Goal: Task Accomplishment & Management: Complete application form

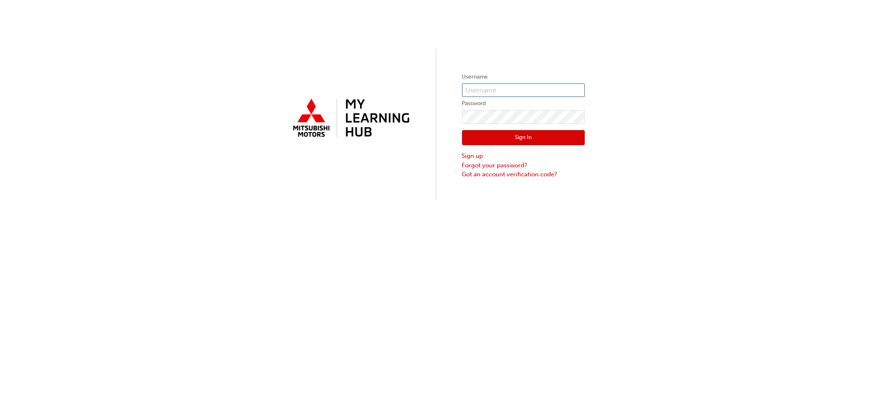
click at [500, 85] on input "text" at bounding box center [523, 90] width 123 height 14
type input "0005002478"
click at [526, 135] on button "Sign In" at bounding box center [523, 138] width 123 height 16
click at [509, 132] on button "Sign In" at bounding box center [523, 138] width 123 height 16
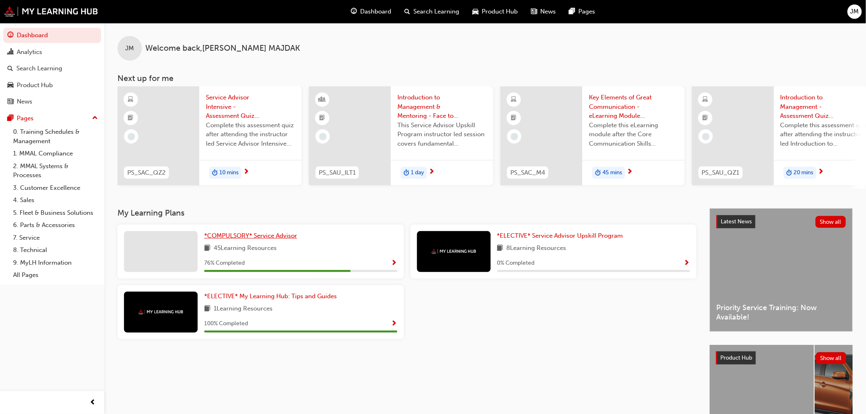
click at [237, 237] on span "*COMPULSORY* Service Advisor" at bounding box center [250, 235] width 93 height 7
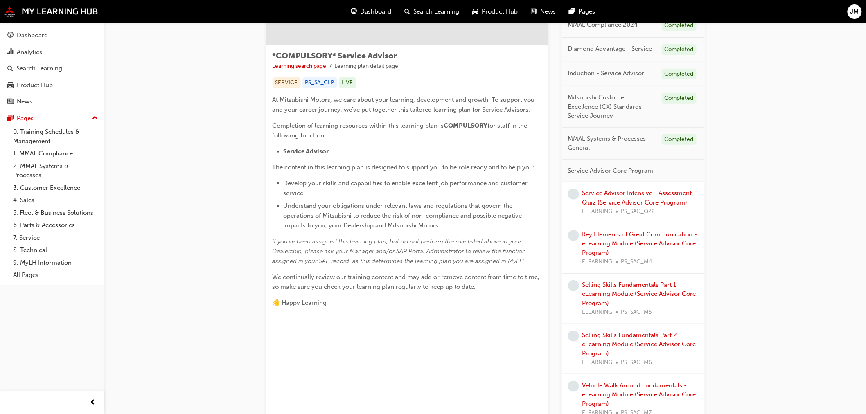
scroll to position [120, 0]
click at [613, 202] on link "Service Advisor Intensive - Assessment Quiz (Service Advisor Core Program)" at bounding box center [637, 198] width 110 height 17
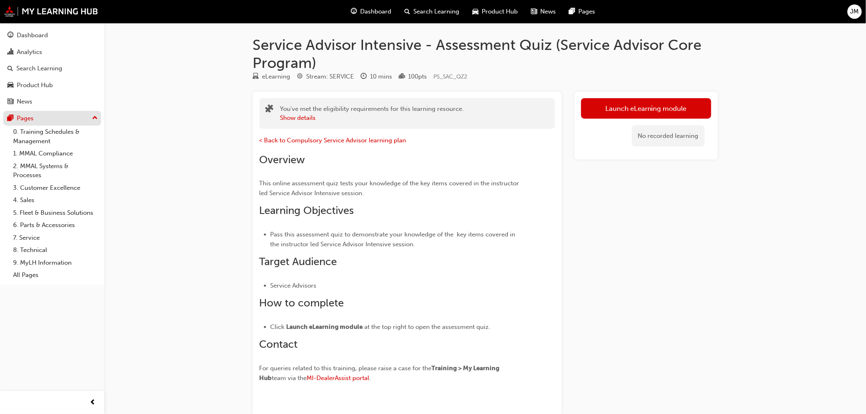
click at [26, 119] on div "Pages" at bounding box center [25, 118] width 17 height 9
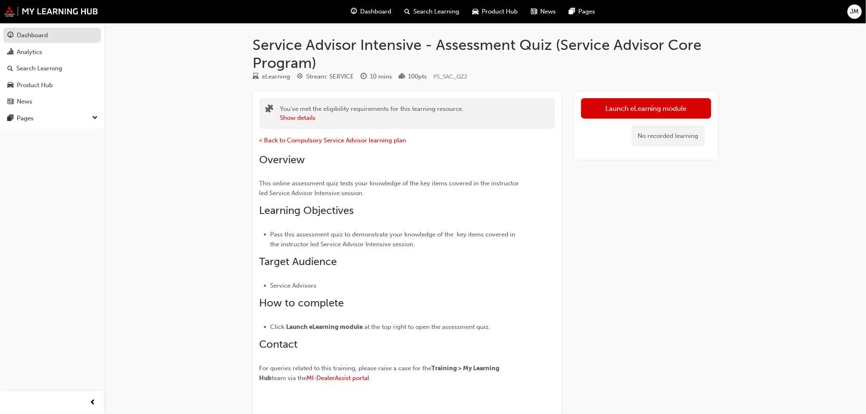
click at [38, 36] on div "Dashboard" at bounding box center [32, 35] width 31 height 9
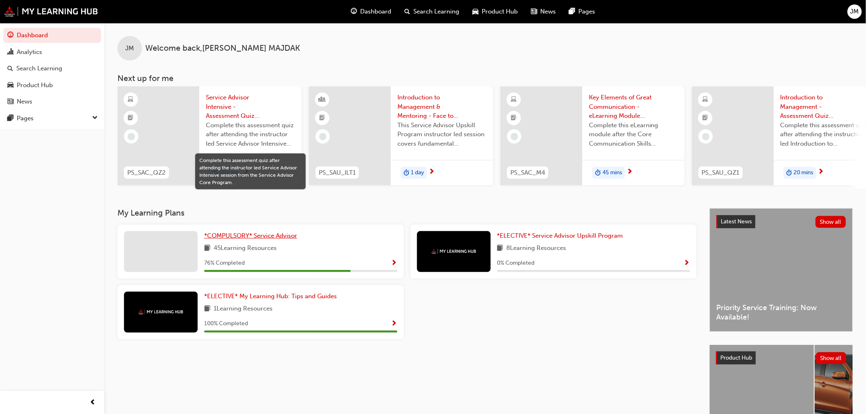
click at [232, 236] on span "*COMPULSORY* Service Advisor" at bounding box center [250, 235] width 93 height 7
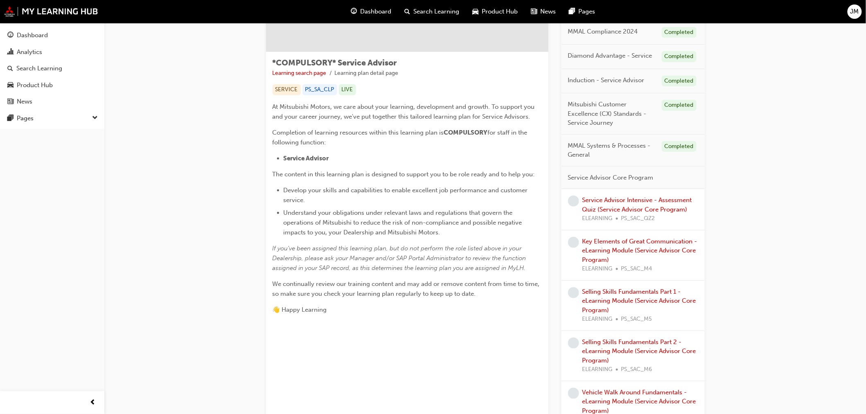
scroll to position [136, 0]
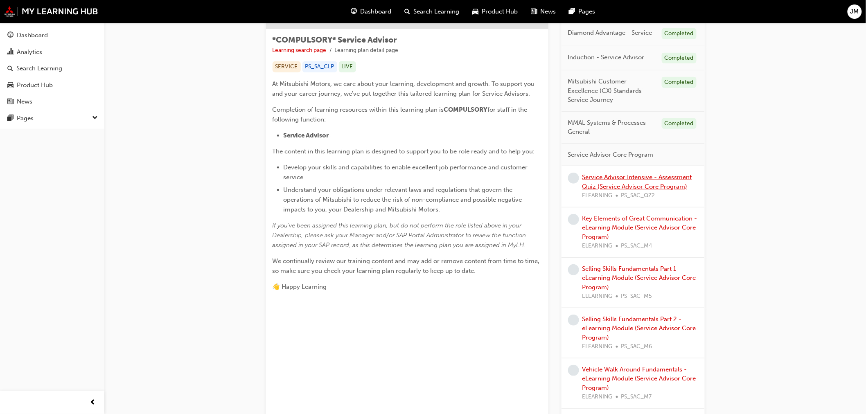
click at [618, 179] on link "Service Advisor Intensive - Assessment Quiz (Service Advisor Core Program)" at bounding box center [637, 182] width 110 height 17
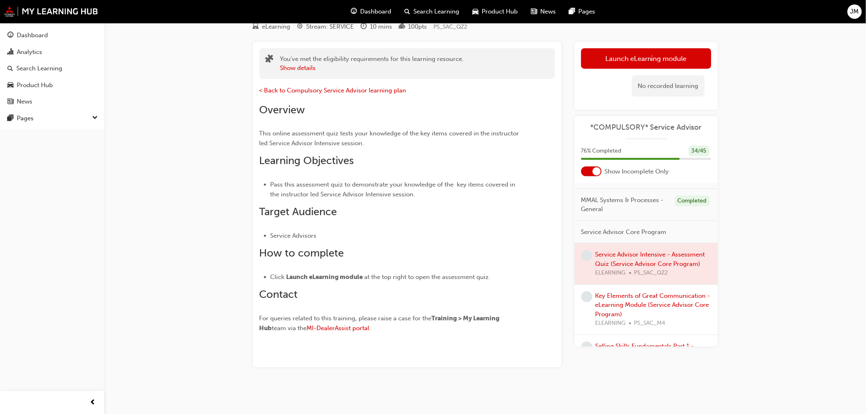
scroll to position [136, 0]
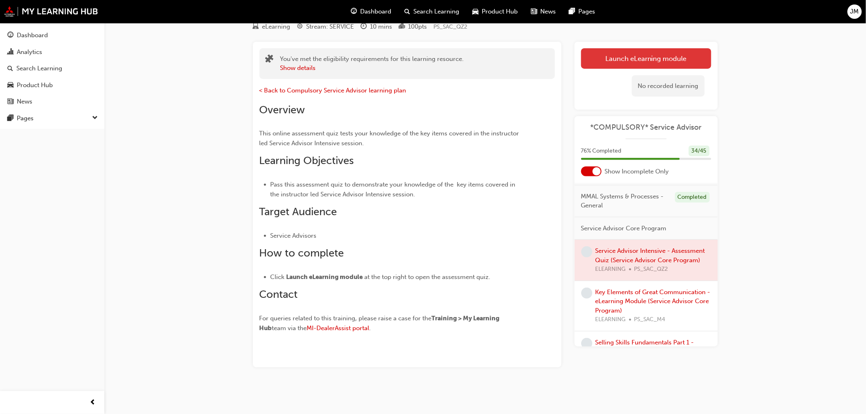
click at [639, 52] on link "Launch eLearning module" at bounding box center [646, 58] width 130 height 20
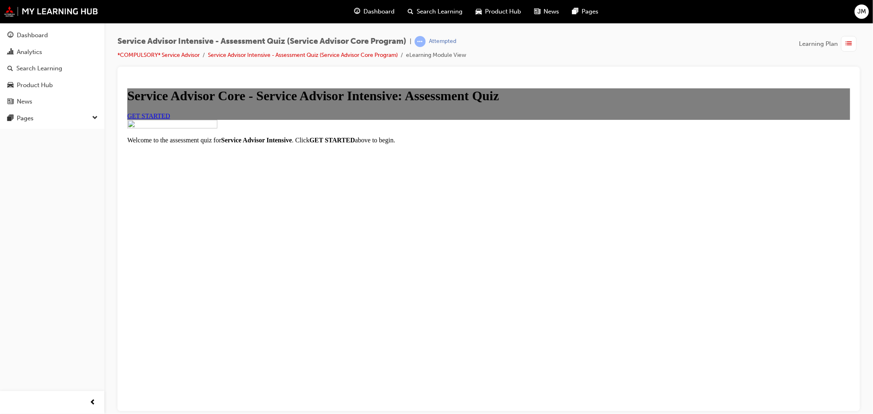
scroll to position [25, 0]
click at [170, 119] on span "GET STARTED" at bounding box center [148, 115] width 43 height 7
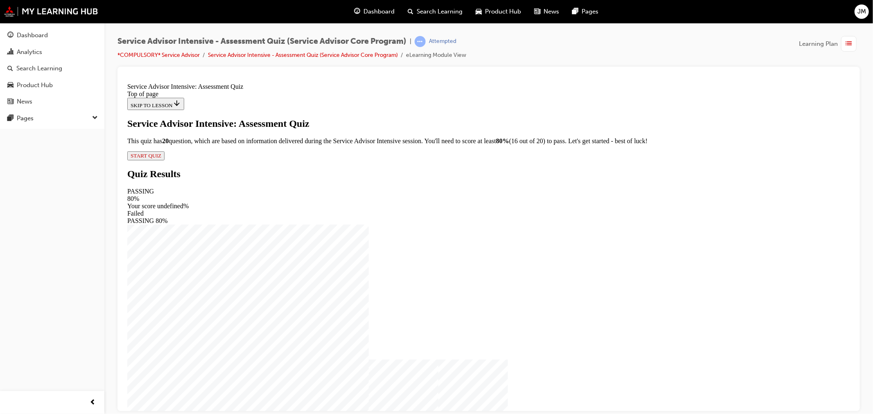
scroll to position [1, 0]
click at [161, 158] on span "START QUIZ" at bounding box center [145, 155] width 31 height 6
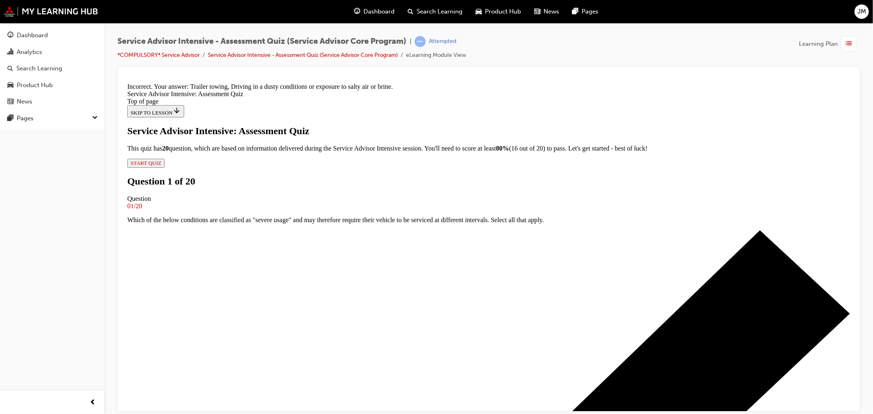
scroll to position [99, 0]
drag, startPoint x: 356, startPoint y: 216, endPoint x: 441, endPoint y: 265, distance: 97.9
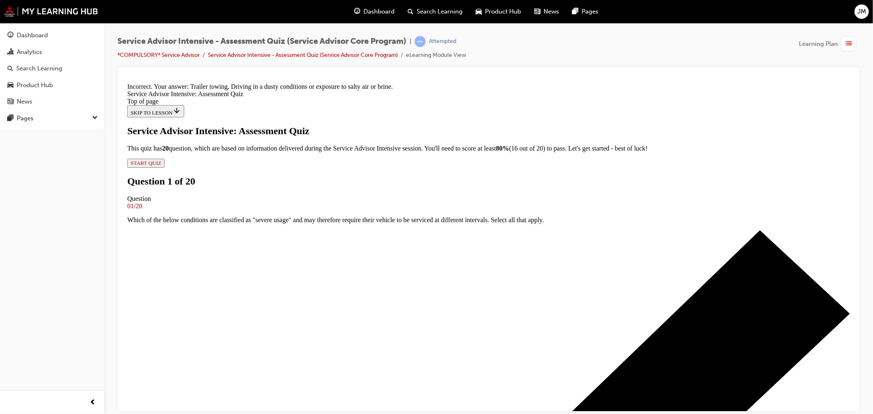
drag, startPoint x: 484, startPoint y: 327, endPoint x: 483, endPoint y: 334, distance: 7.0
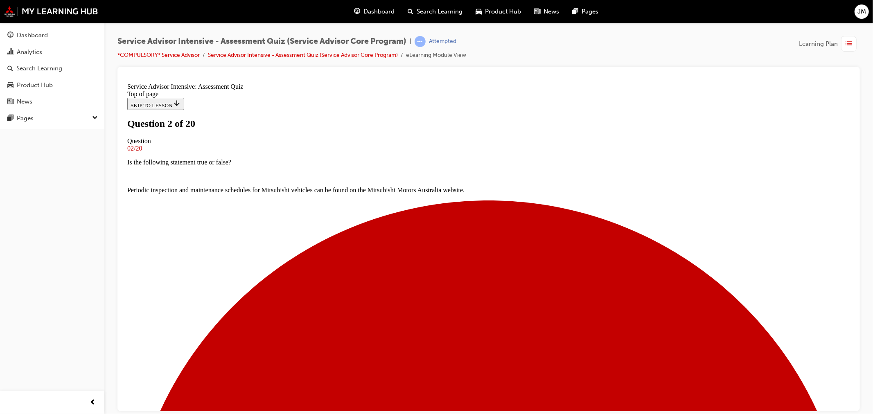
scroll to position [35, 0]
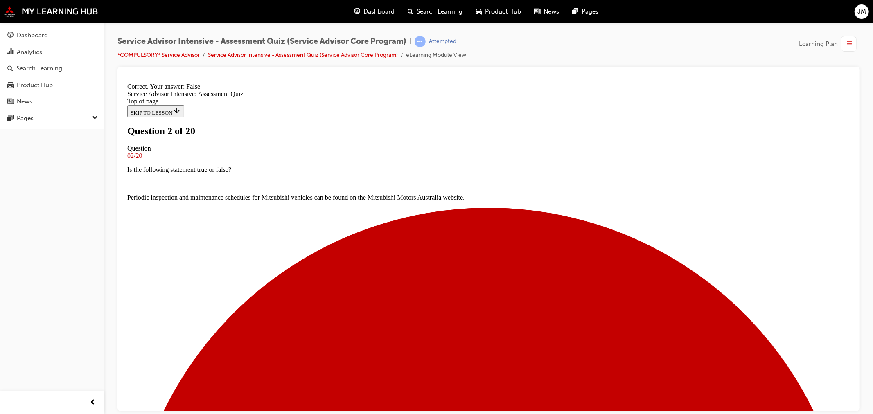
scroll to position [61, 0]
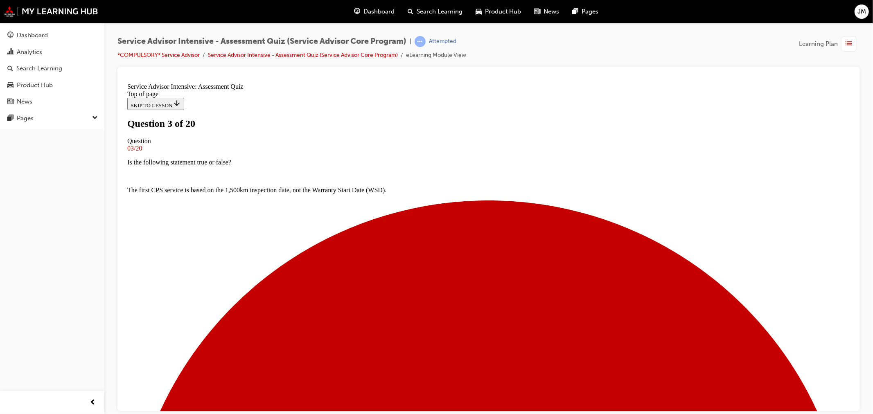
scroll to position [50, 0]
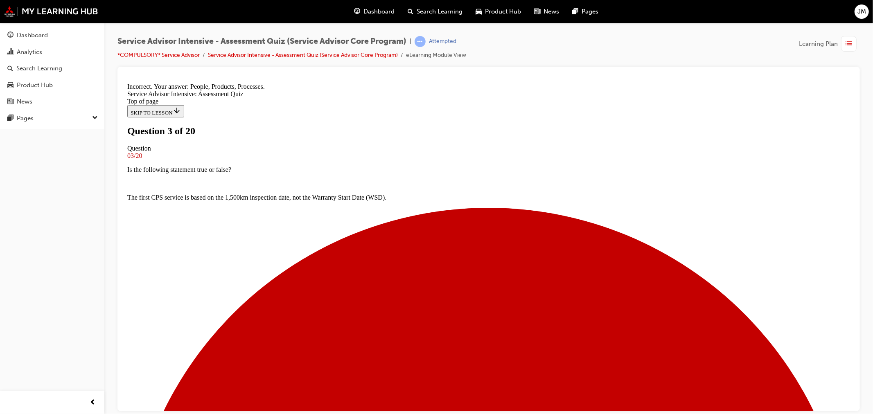
scroll to position [84, 0]
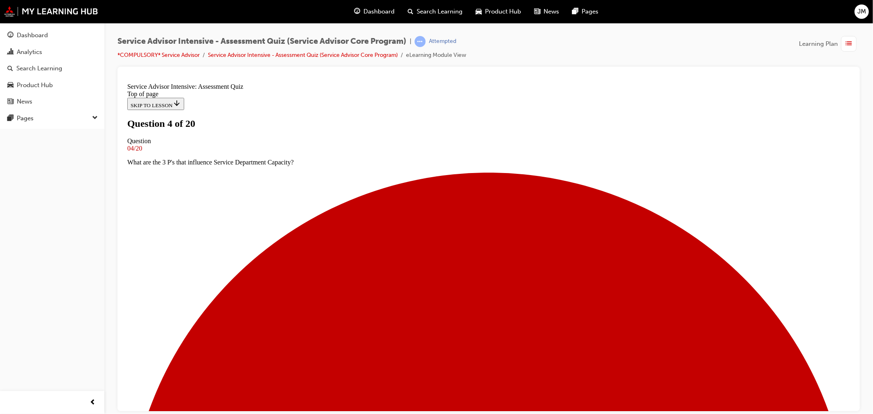
scroll to position [45, 0]
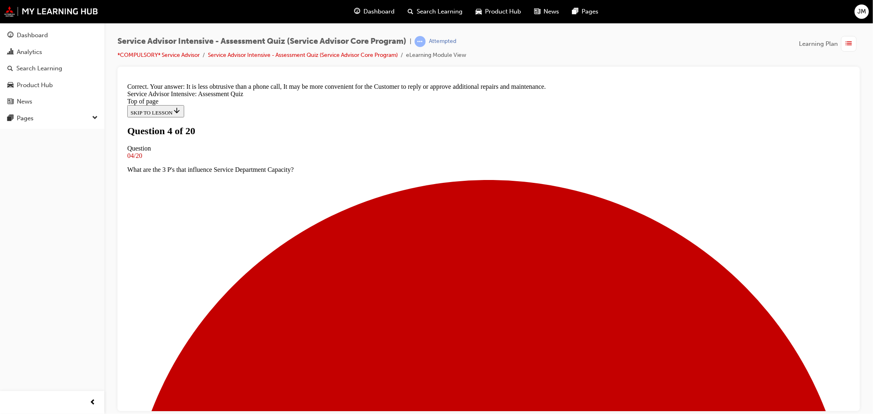
scroll to position [137, 0]
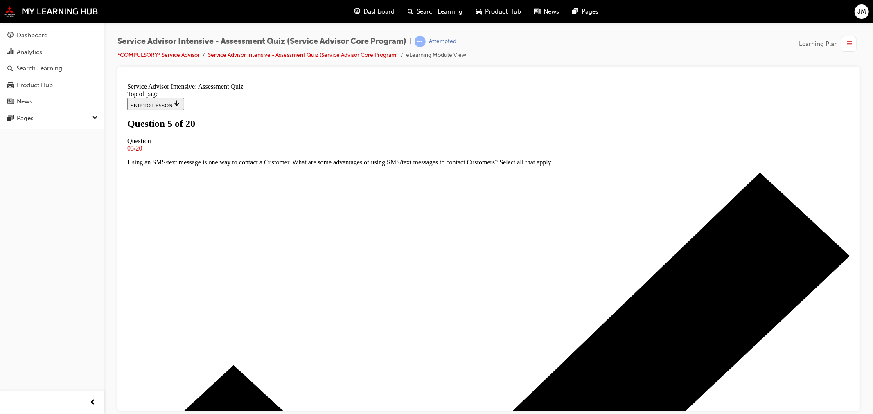
scroll to position [0, 0]
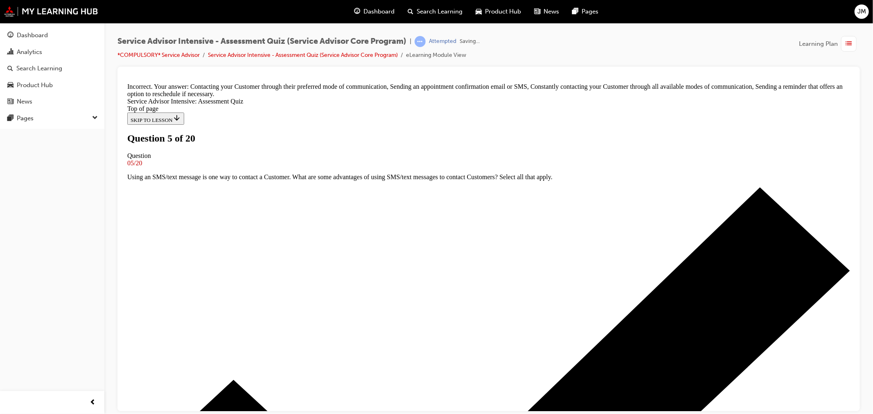
scroll to position [101, 0]
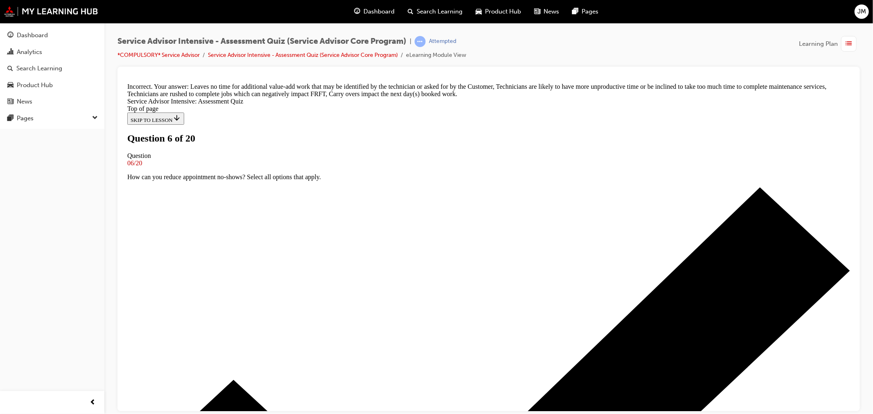
scroll to position [109, 0]
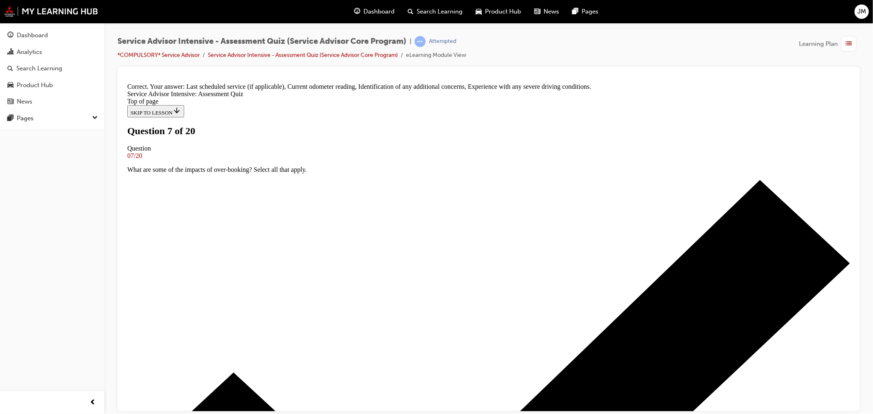
scroll to position [131, 0]
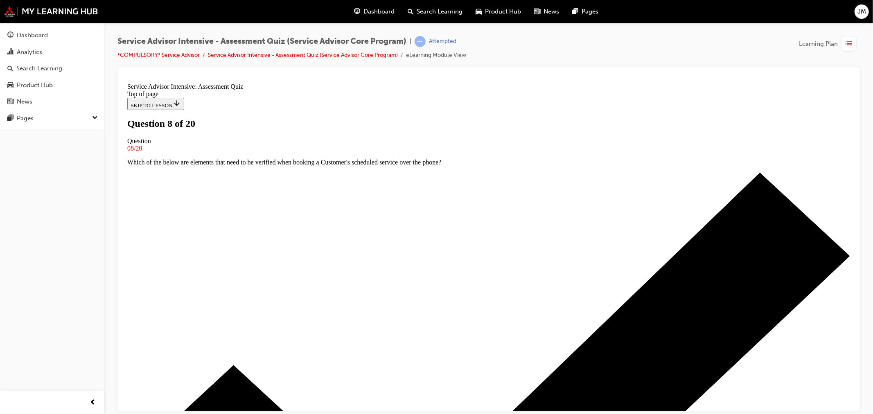
scroll to position [0, 0]
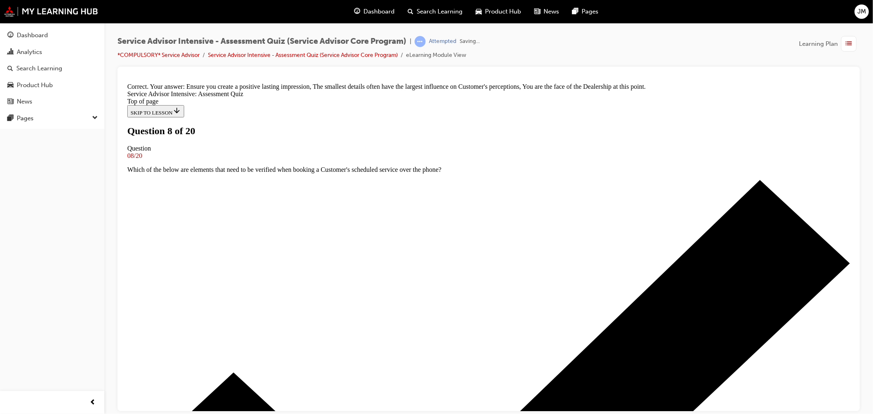
scroll to position [115, 0]
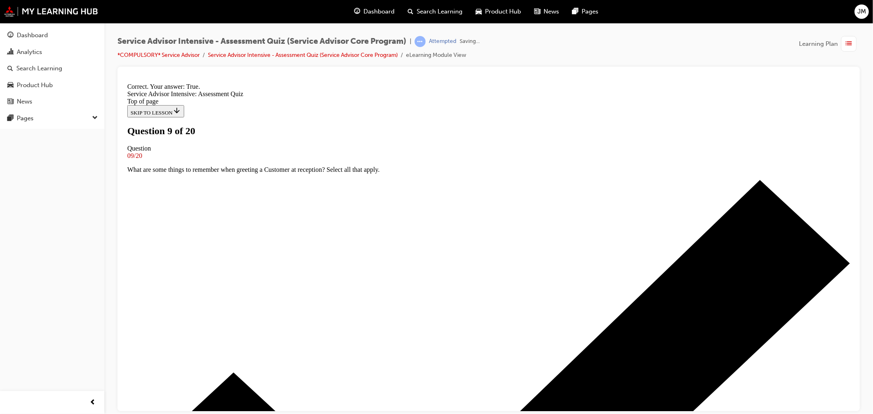
scroll to position [88, 0]
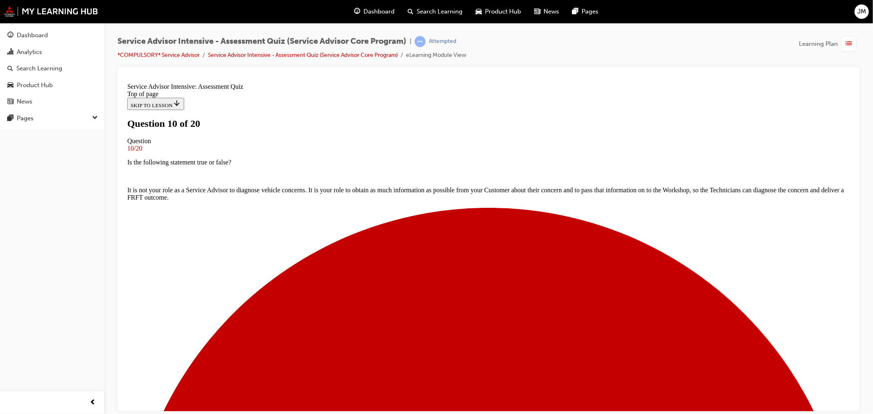
scroll to position [91, 0]
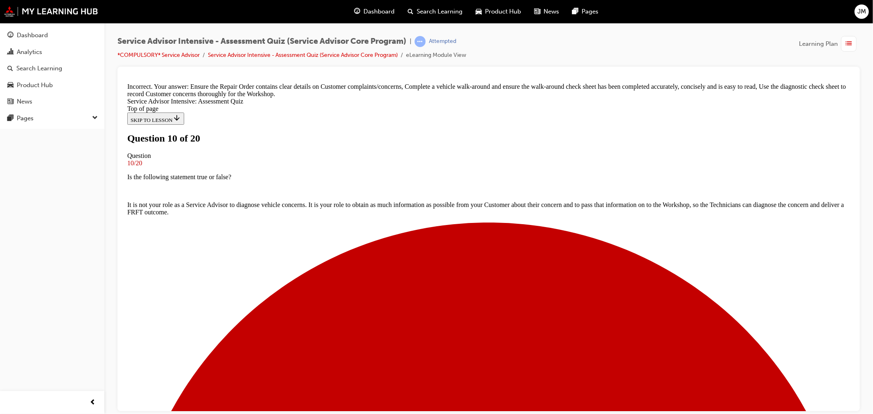
scroll to position [213, 0]
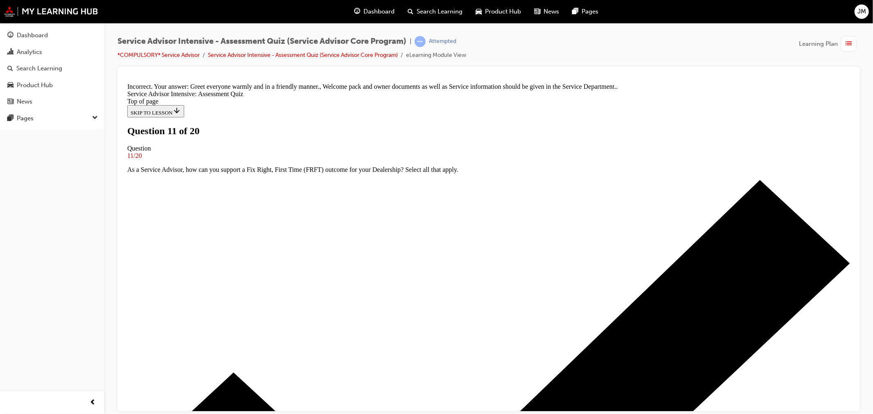
scroll to position [123, 0]
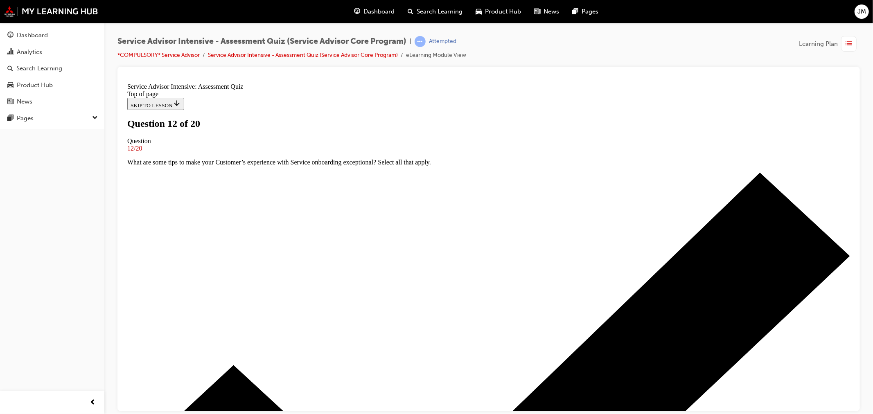
scroll to position [45, 0]
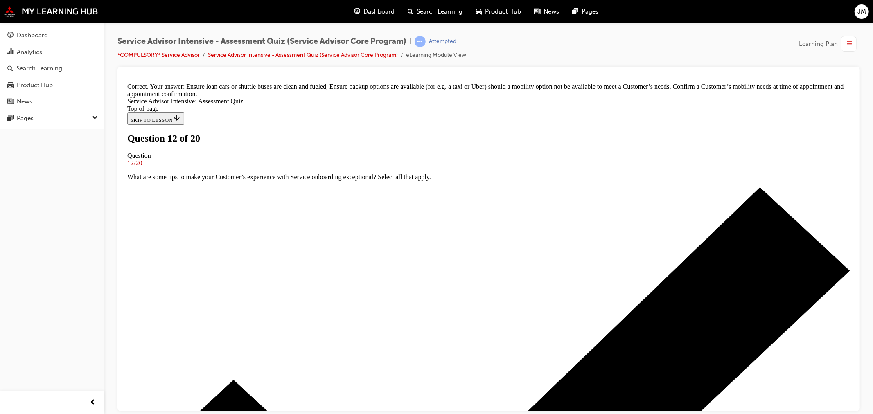
scroll to position [156, 0]
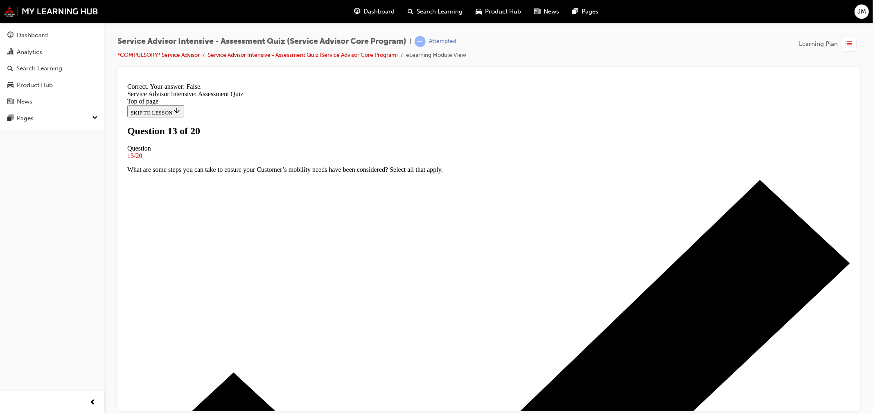
scroll to position [61, 0]
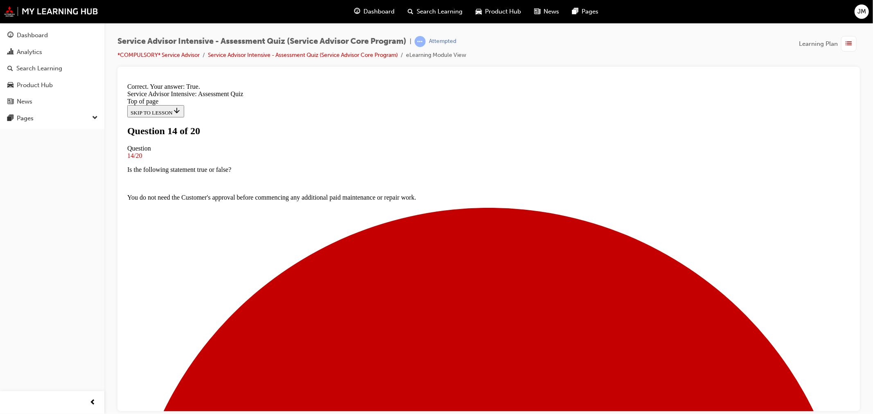
scroll to position [47, 0]
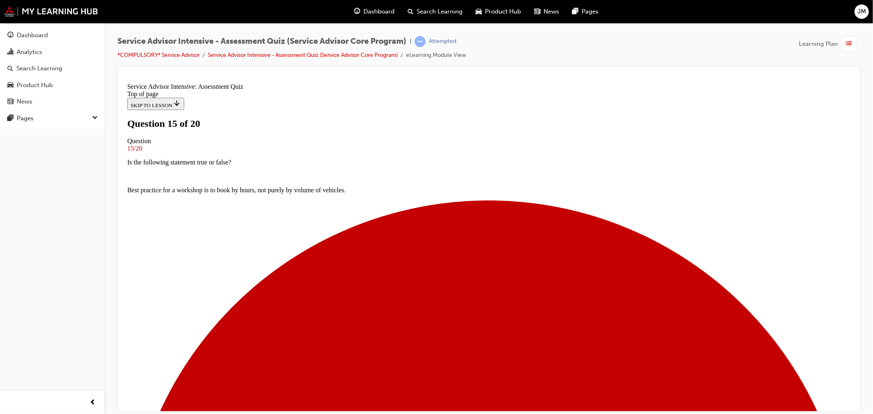
scroll to position [38, 0]
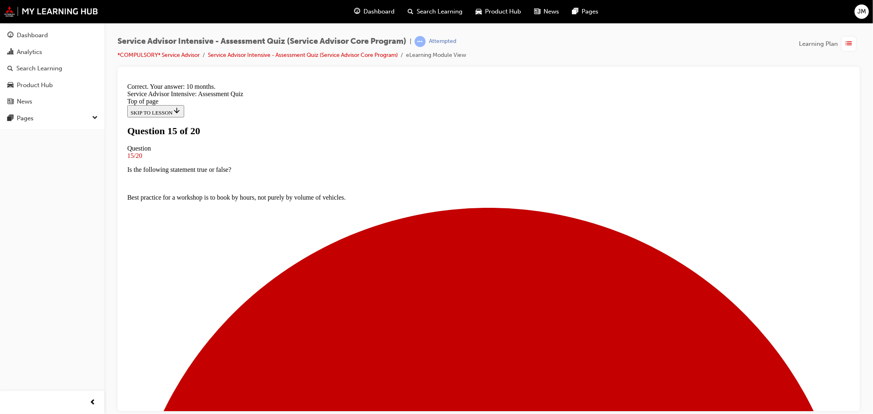
scroll to position [140, 0]
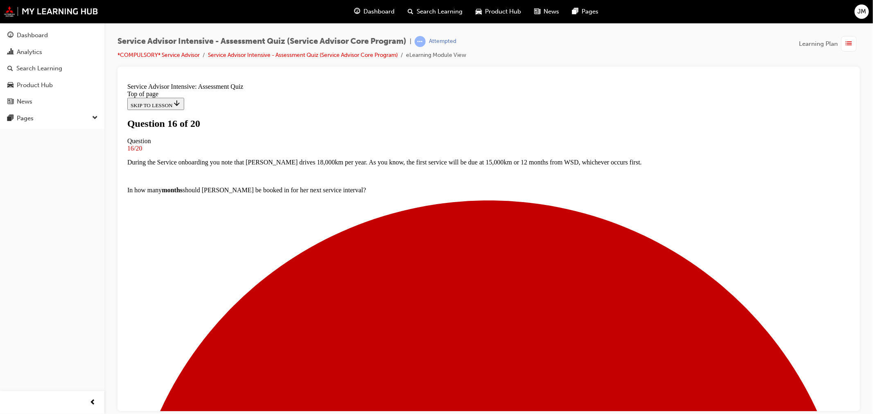
scroll to position [45, 0]
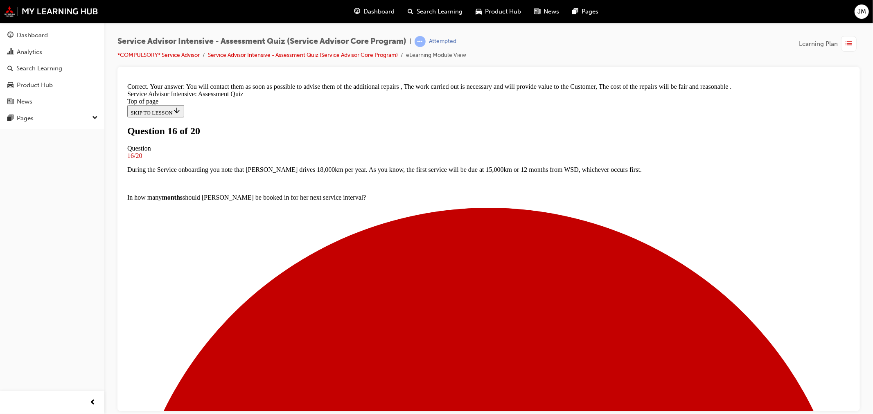
scroll to position [178, 0]
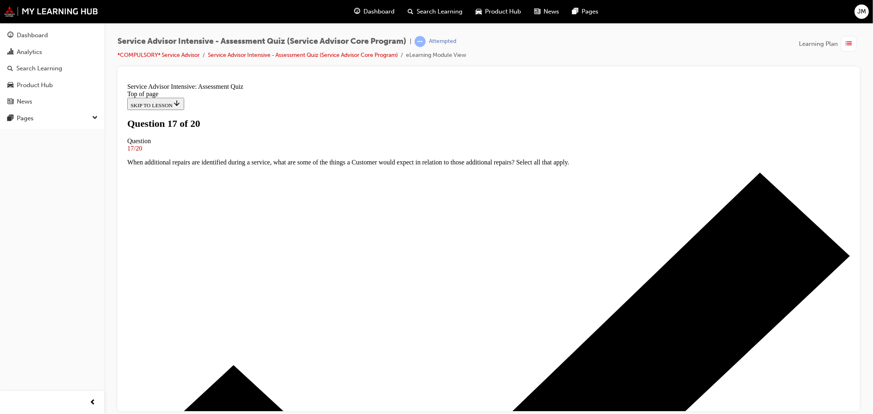
scroll to position [45, 0]
drag, startPoint x: 487, startPoint y: 379, endPoint x: 473, endPoint y: 374, distance: 14.1
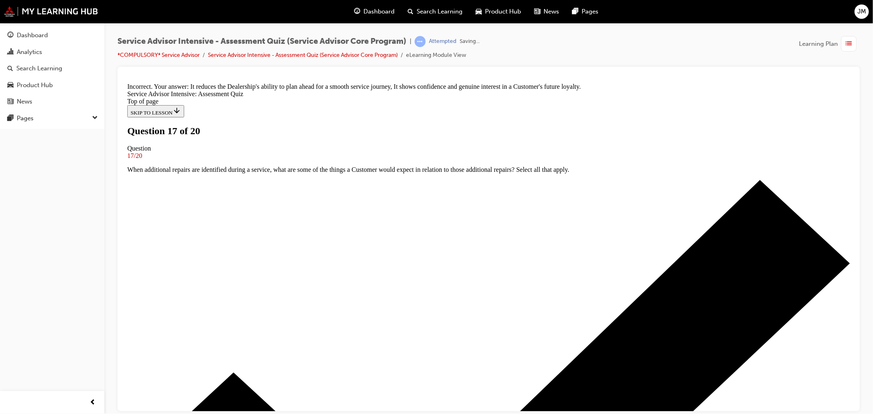
scroll to position [117, 0]
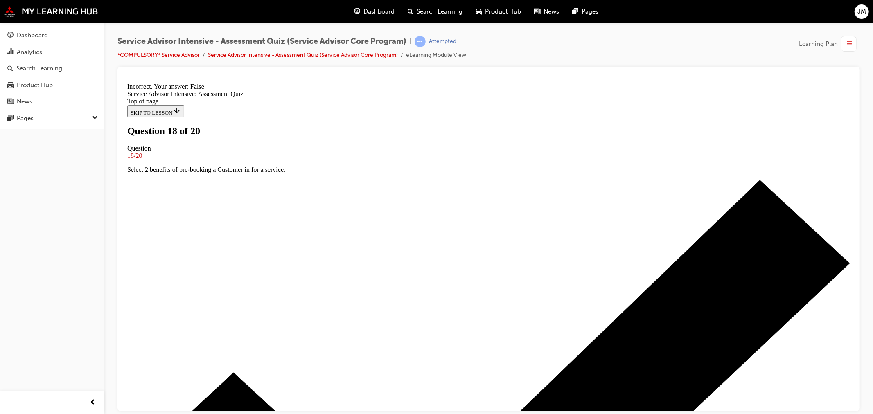
scroll to position [61, 0]
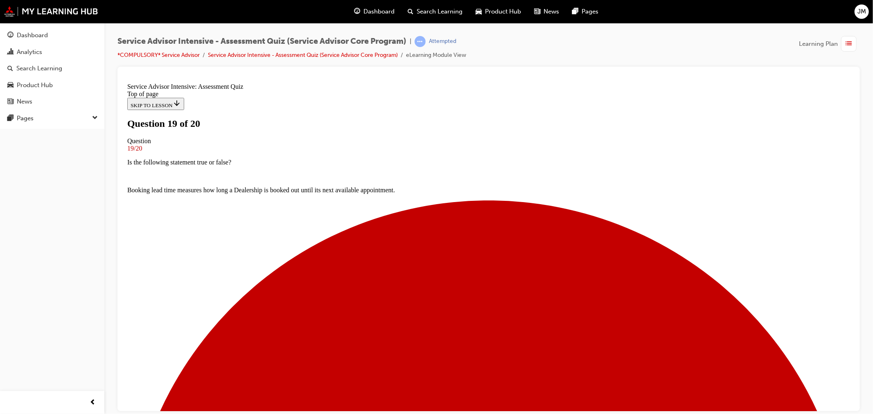
scroll to position [52, 0]
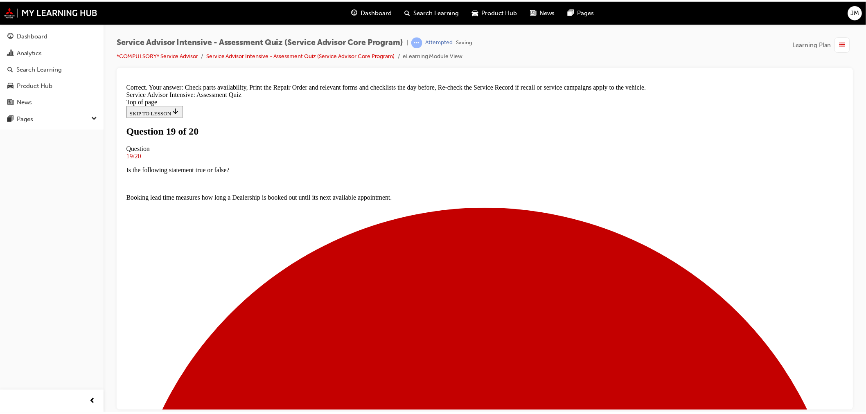
scroll to position [123, 0]
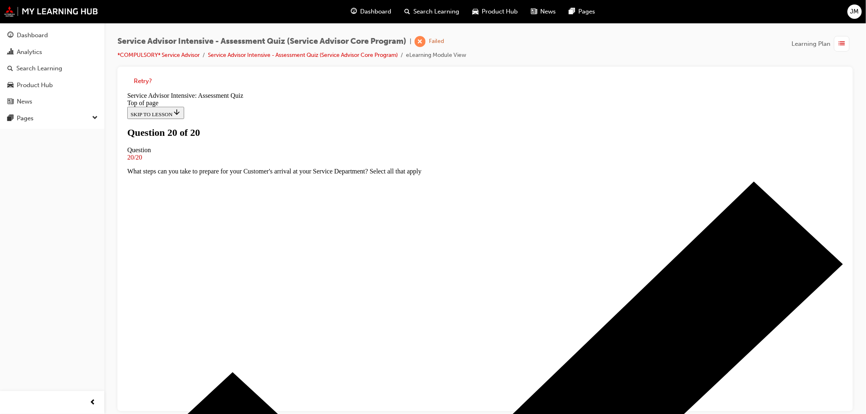
scroll to position [97, 0]
